Goal: Task Accomplishment & Management: Use online tool/utility

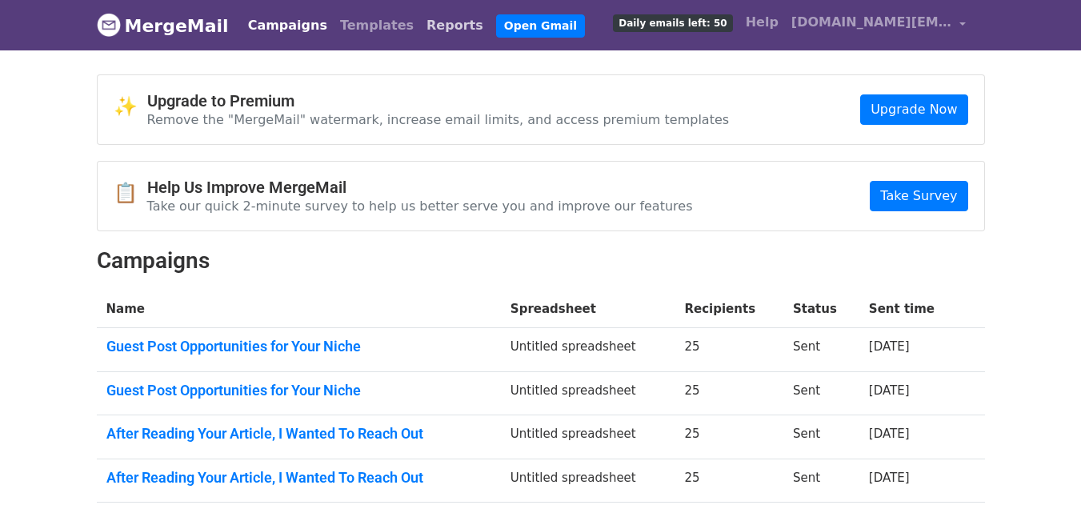
click at [420, 29] on link "Reports" at bounding box center [455, 26] width 70 height 32
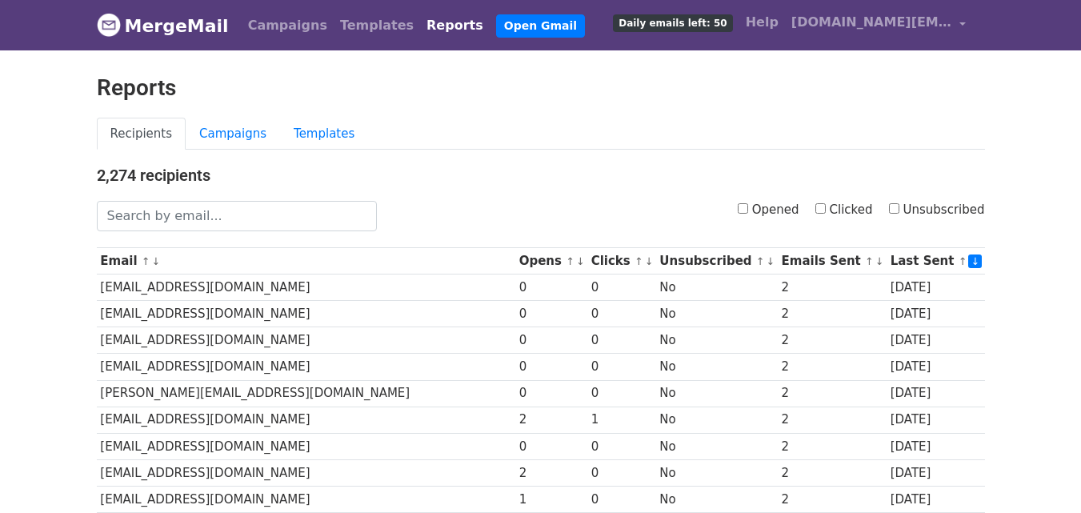
click at [826, 210] on input "Clicked" at bounding box center [820, 208] width 10 height 10
checkbox input "true"
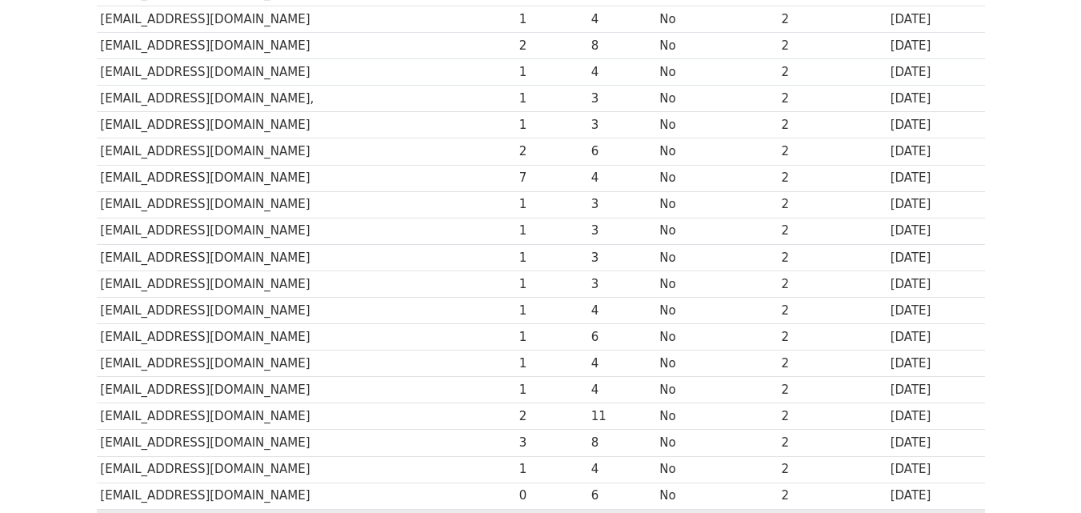
scroll to position [791, 0]
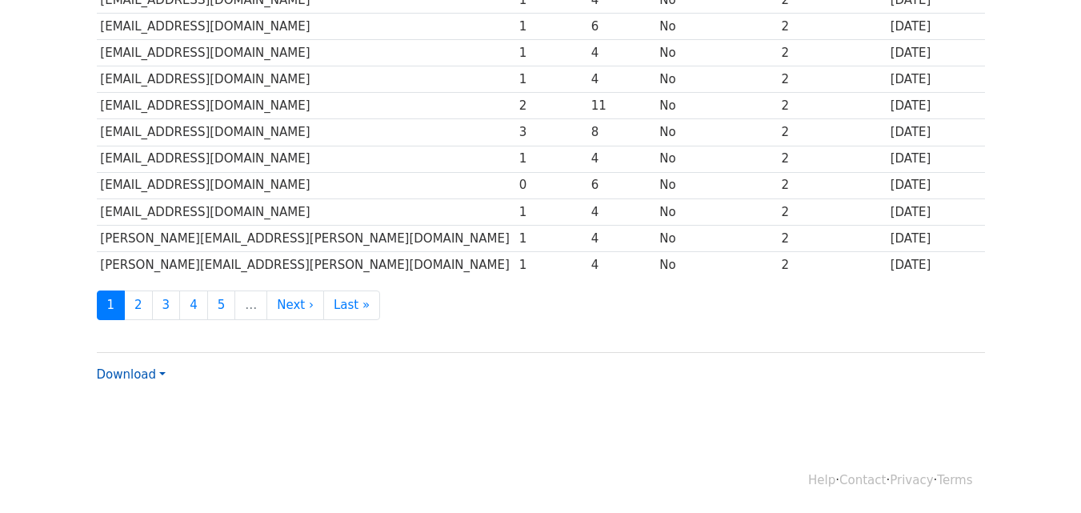
click at [141, 374] on link "Download" at bounding box center [131, 374] width 69 height 14
click at [134, 427] on link "Excel" at bounding box center [161, 431] width 126 height 26
